Goal: Task Accomplishment & Management: Manage account settings

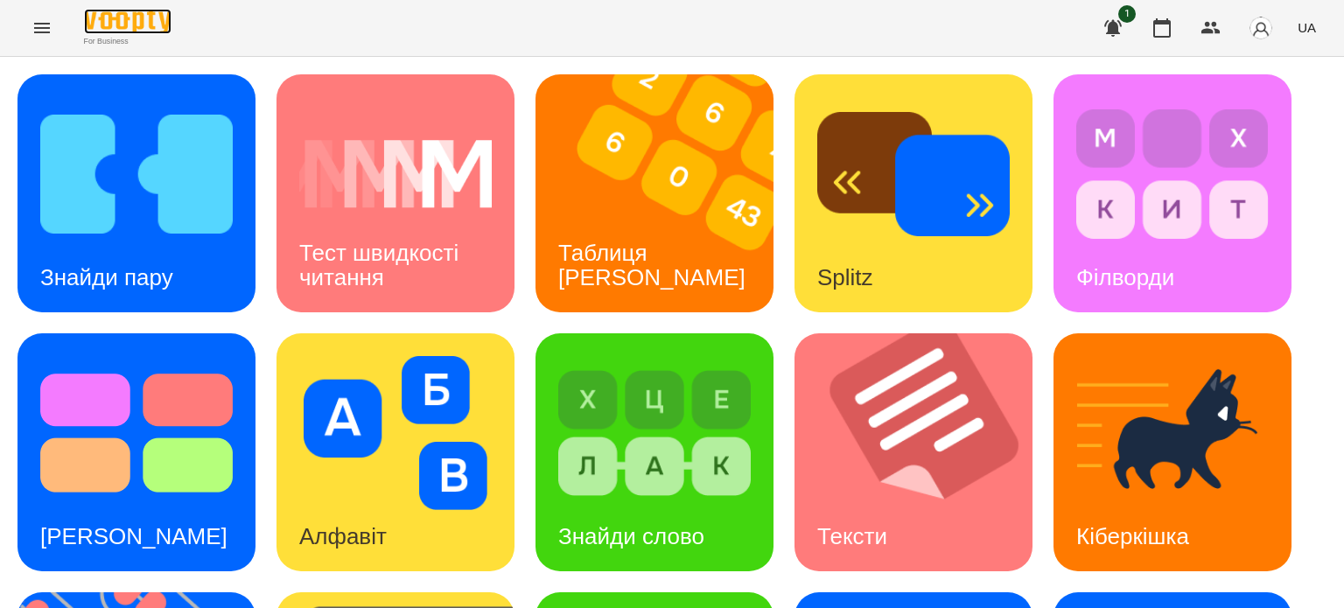
click at [158, 17] on img at bounding box center [128, 21] width 88 height 25
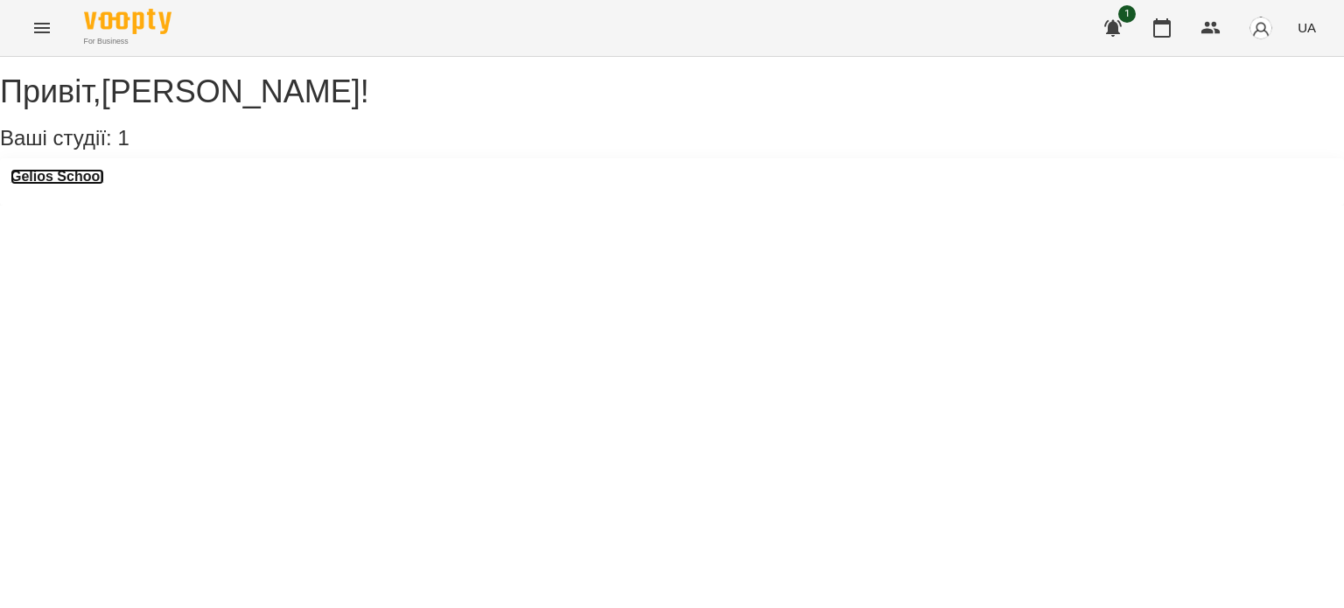
click at [102, 185] on h3 "Gelios School" at bounding box center [58, 177] width 94 height 16
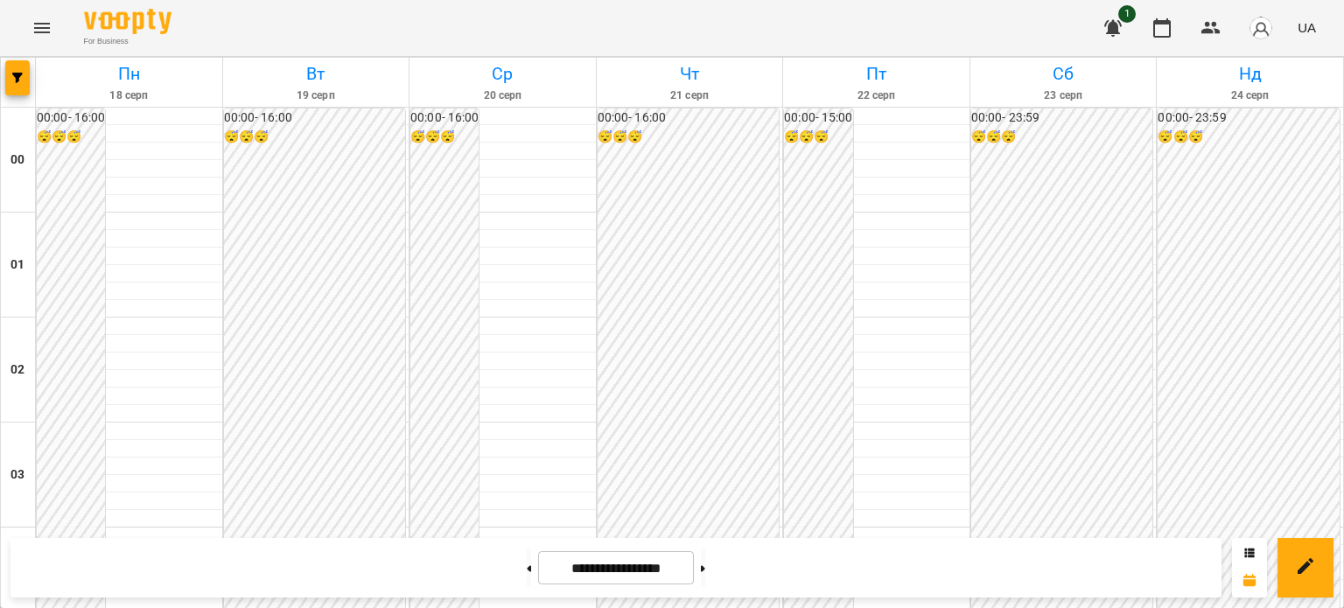
scroll to position [1488, 0]
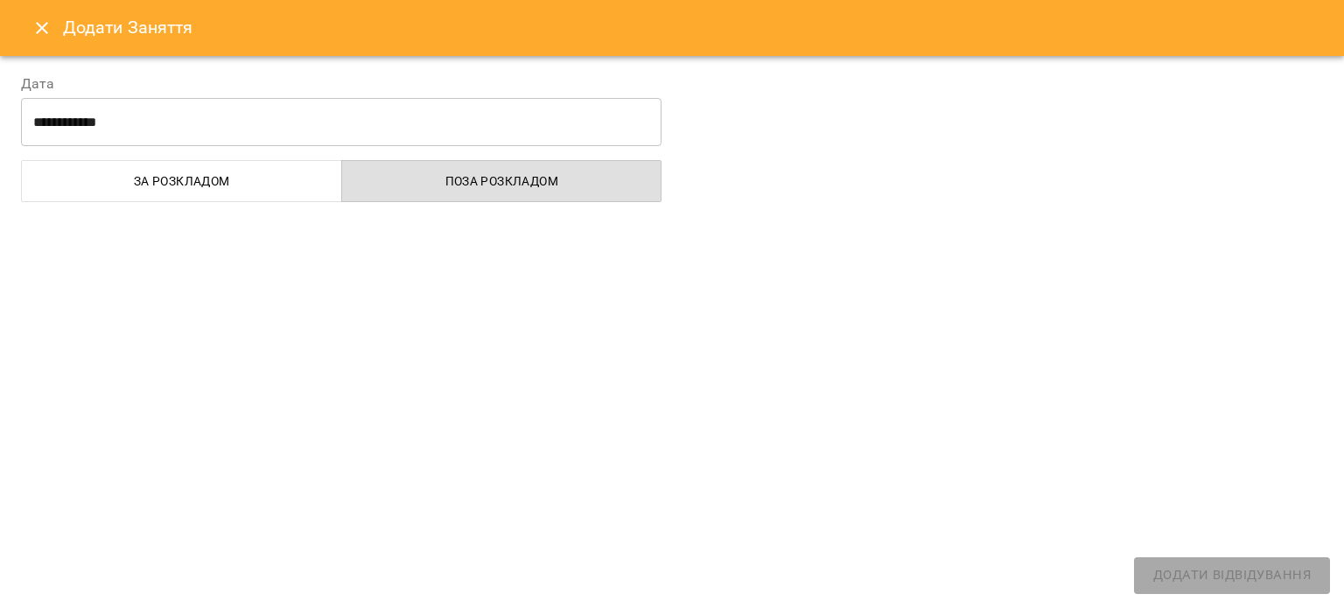
select select "**********"
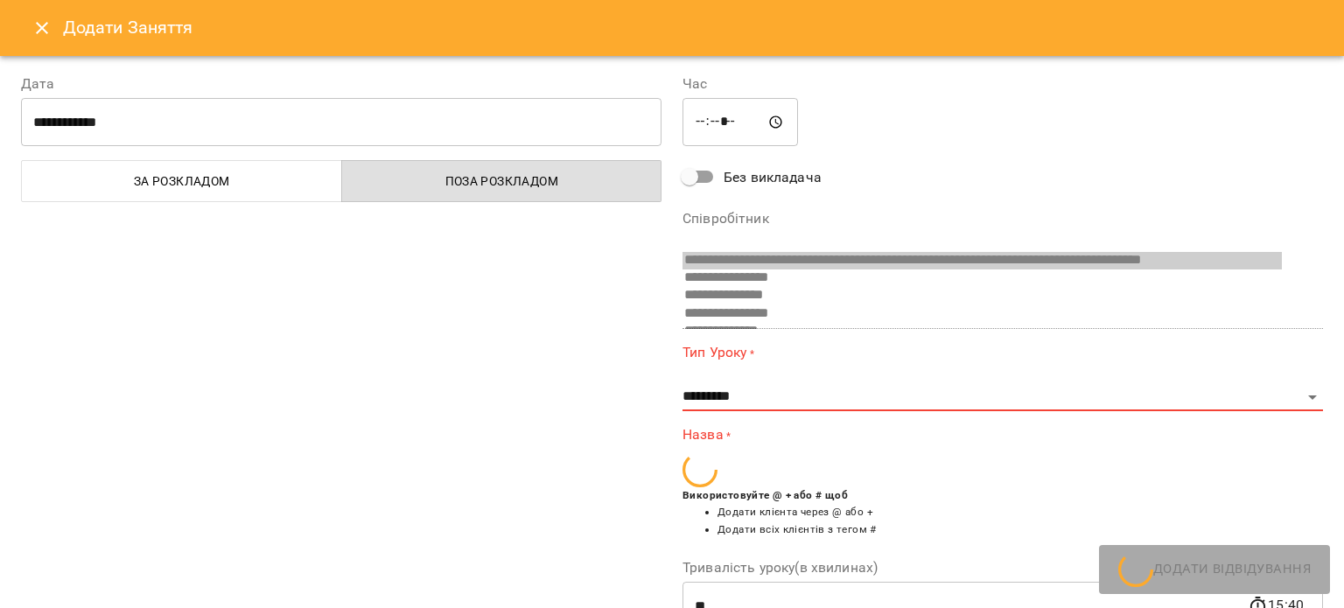
scroll to position [329, 0]
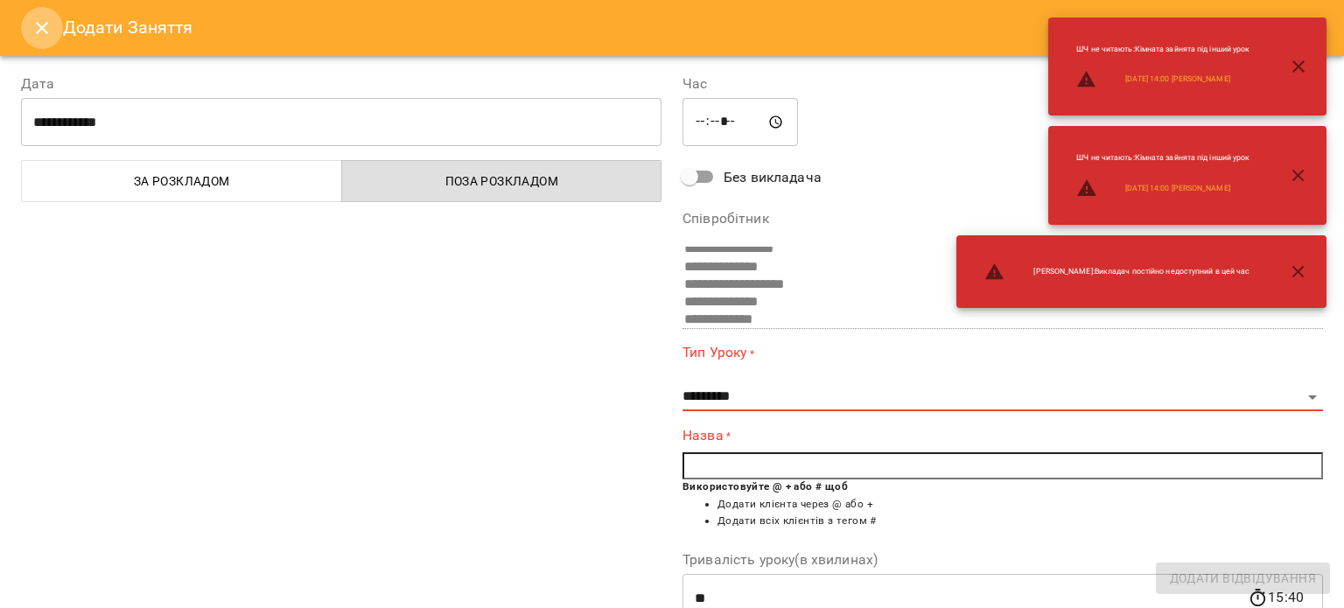
click at [39, 20] on icon "Close" at bounding box center [42, 28] width 21 height 21
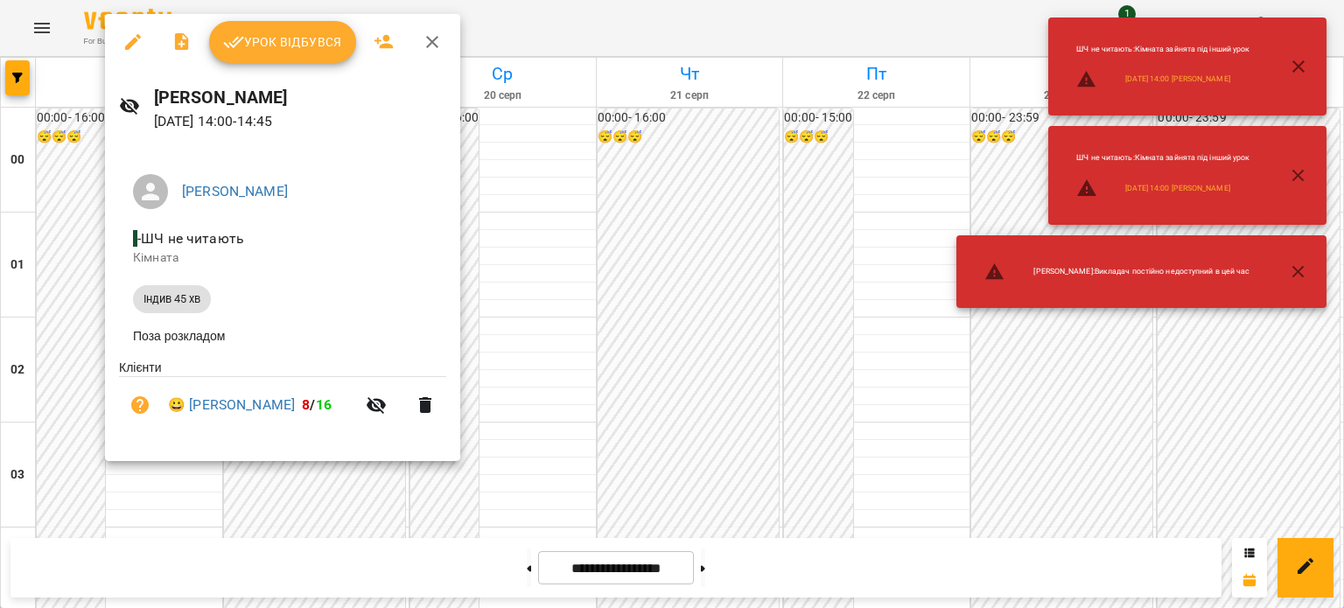
click at [256, 33] on span "Урок відбувся" at bounding box center [282, 42] width 119 height 21
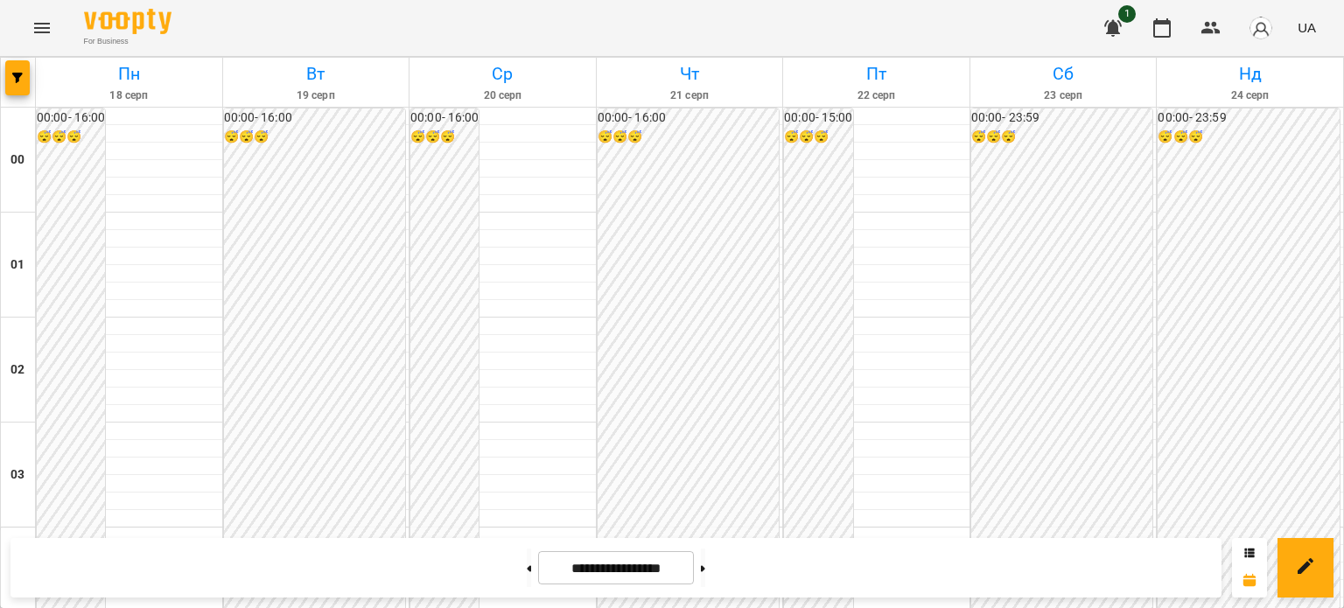
scroll to position [1838, 0]
